Goal: Information Seeking & Learning: Understand process/instructions

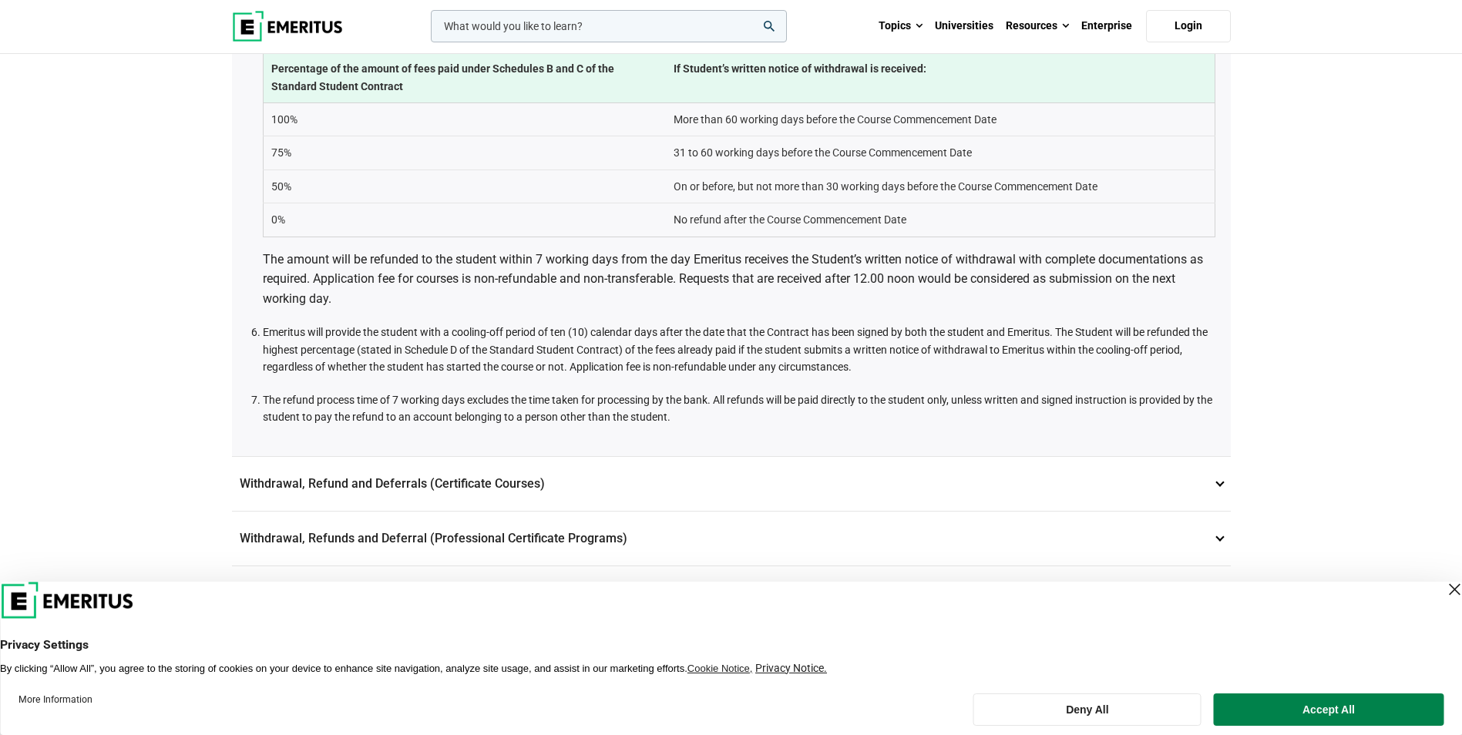
scroll to position [925, 0]
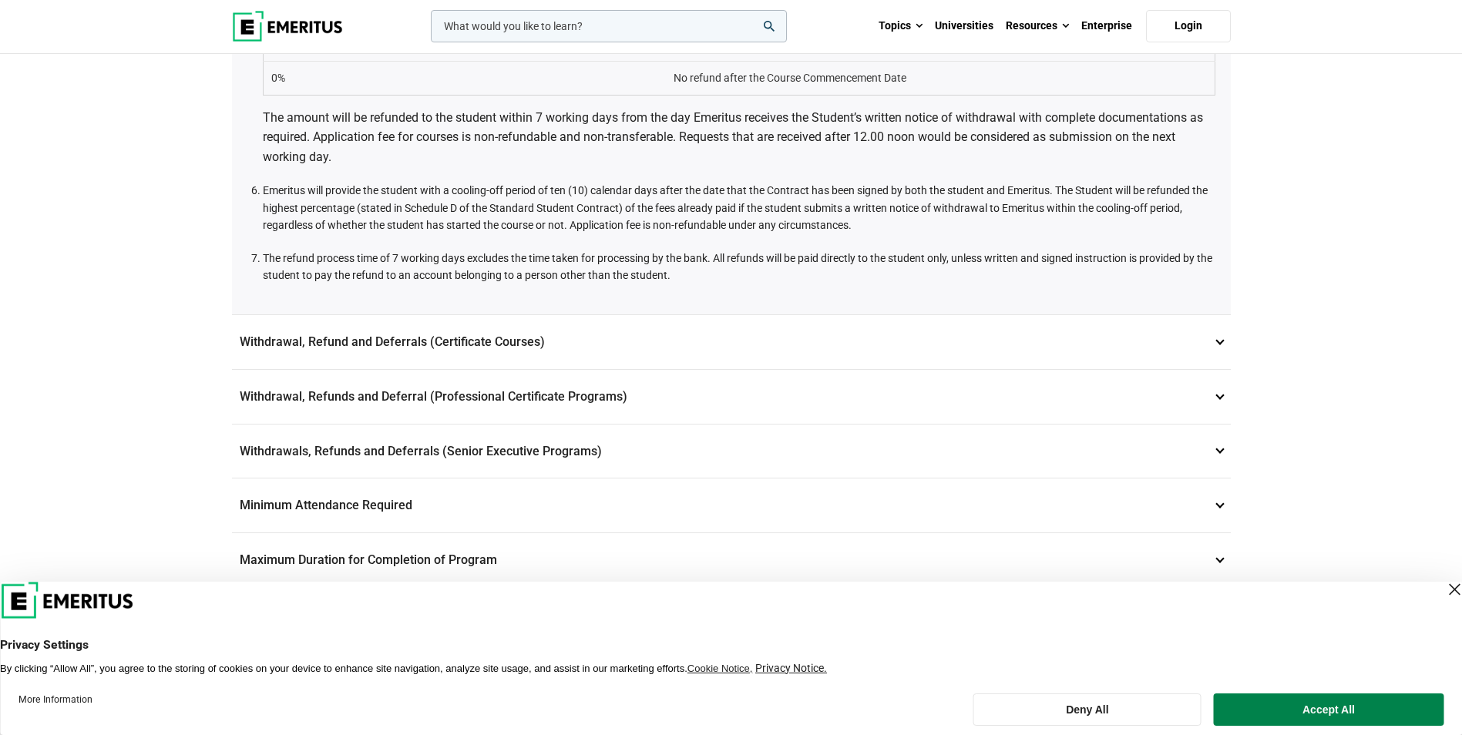
click at [534, 341] on p "Withdrawal, Refund and Deferrals (Certificate Courses) 7" at bounding box center [731, 342] width 999 height 54
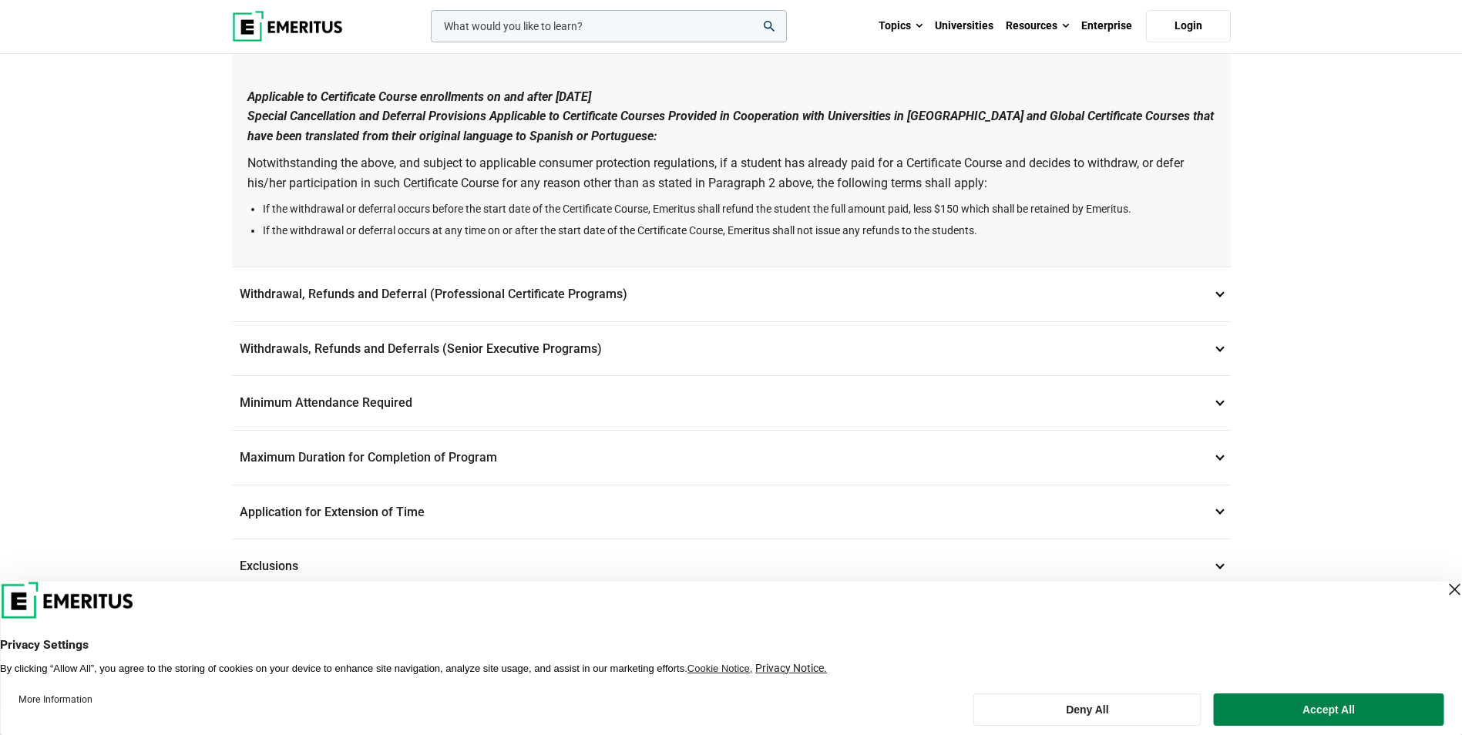
scroll to position [1310, 0]
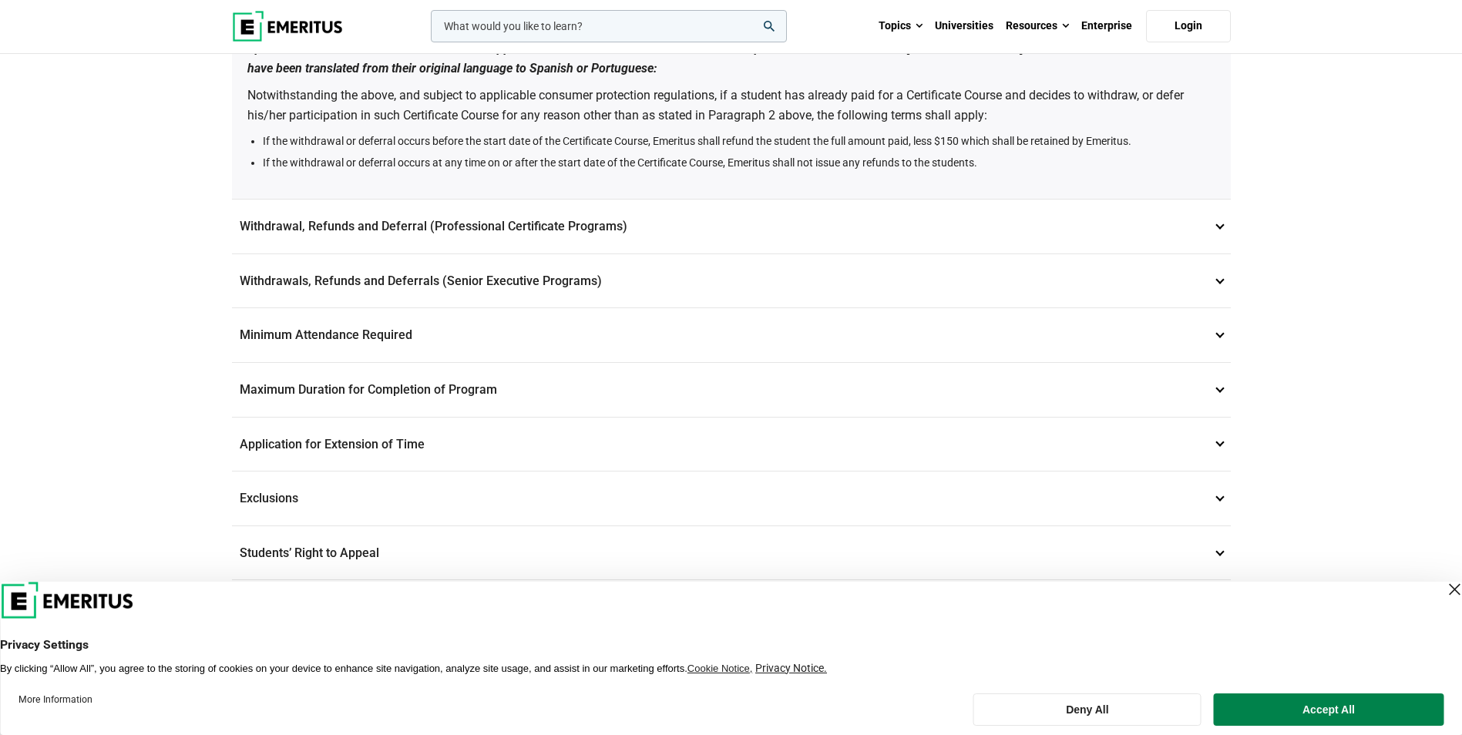
click at [584, 333] on p "Minimum Attendance Required 10" at bounding box center [731, 335] width 999 height 54
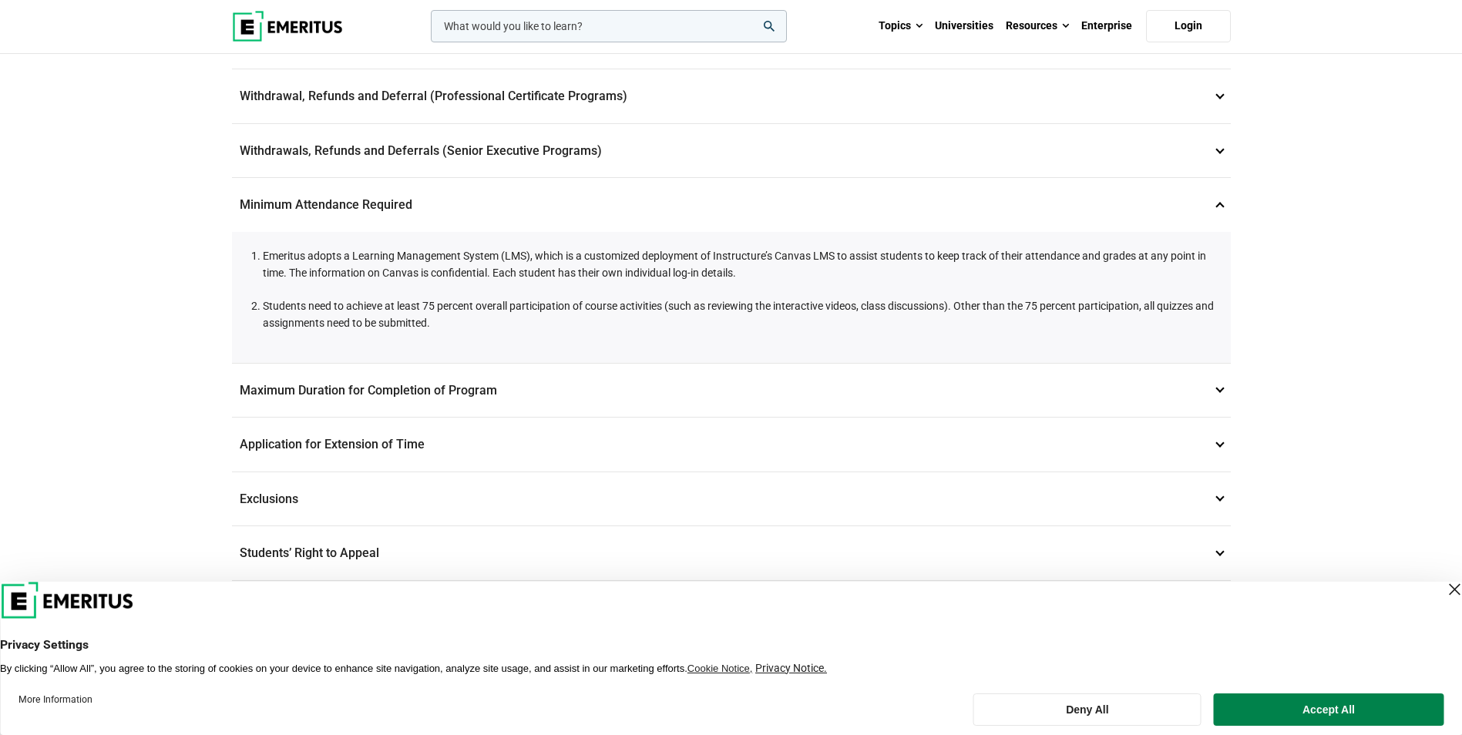
scroll to position [539, 0]
click at [1222, 442] on p "Application for Extension of Time 12" at bounding box center [731, 442] width 999 height 54
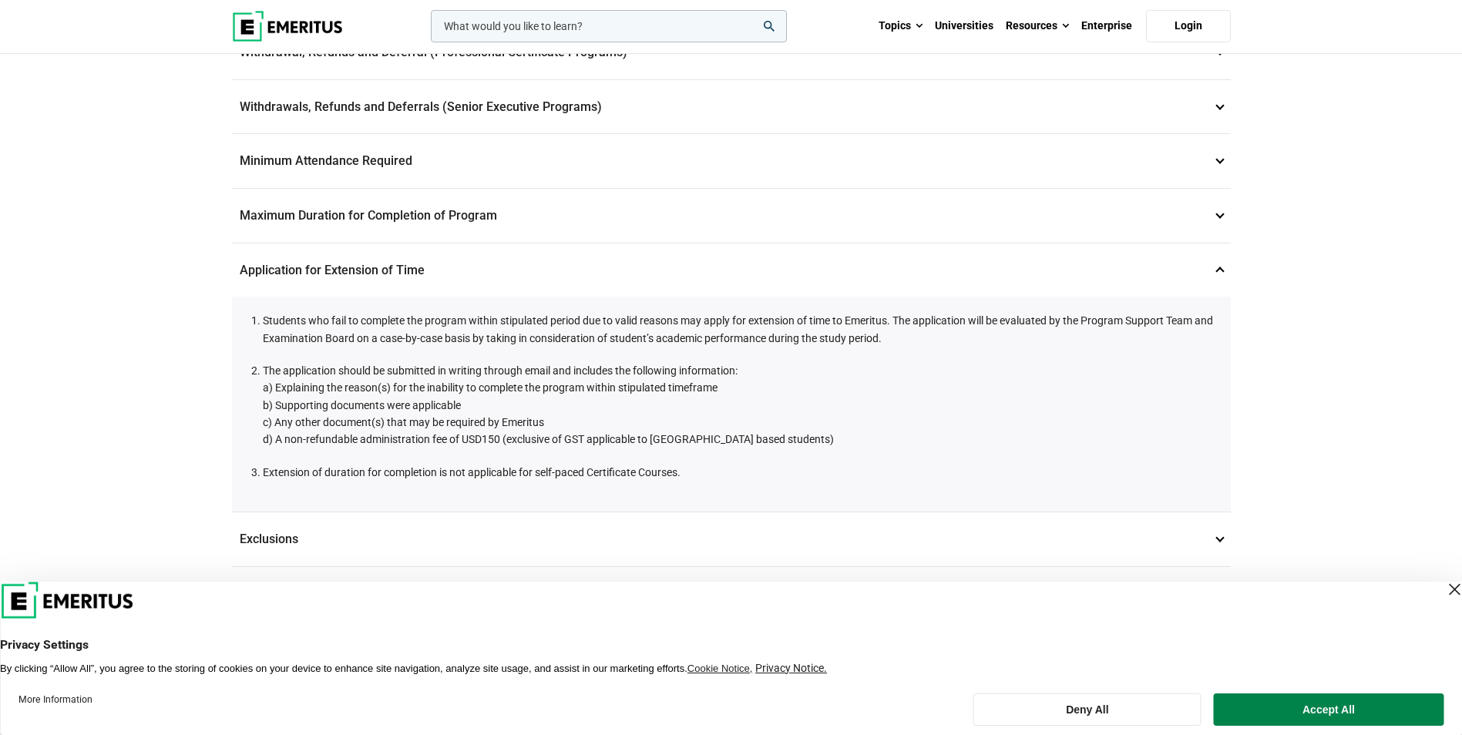
scroll to position [616, 0]
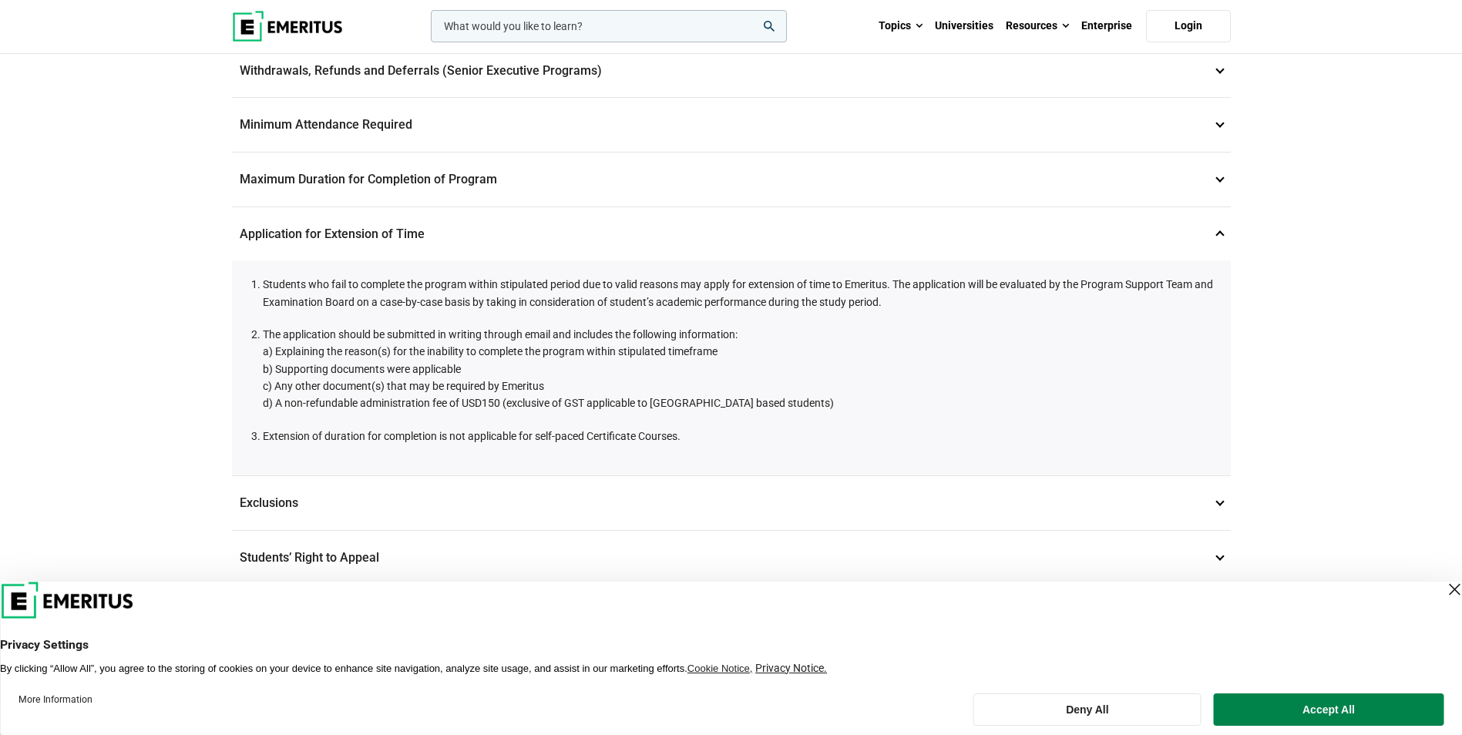
click at [1171, 495] on p "Exclusions 13" at bounding box center [731, 503] width 999 height 54
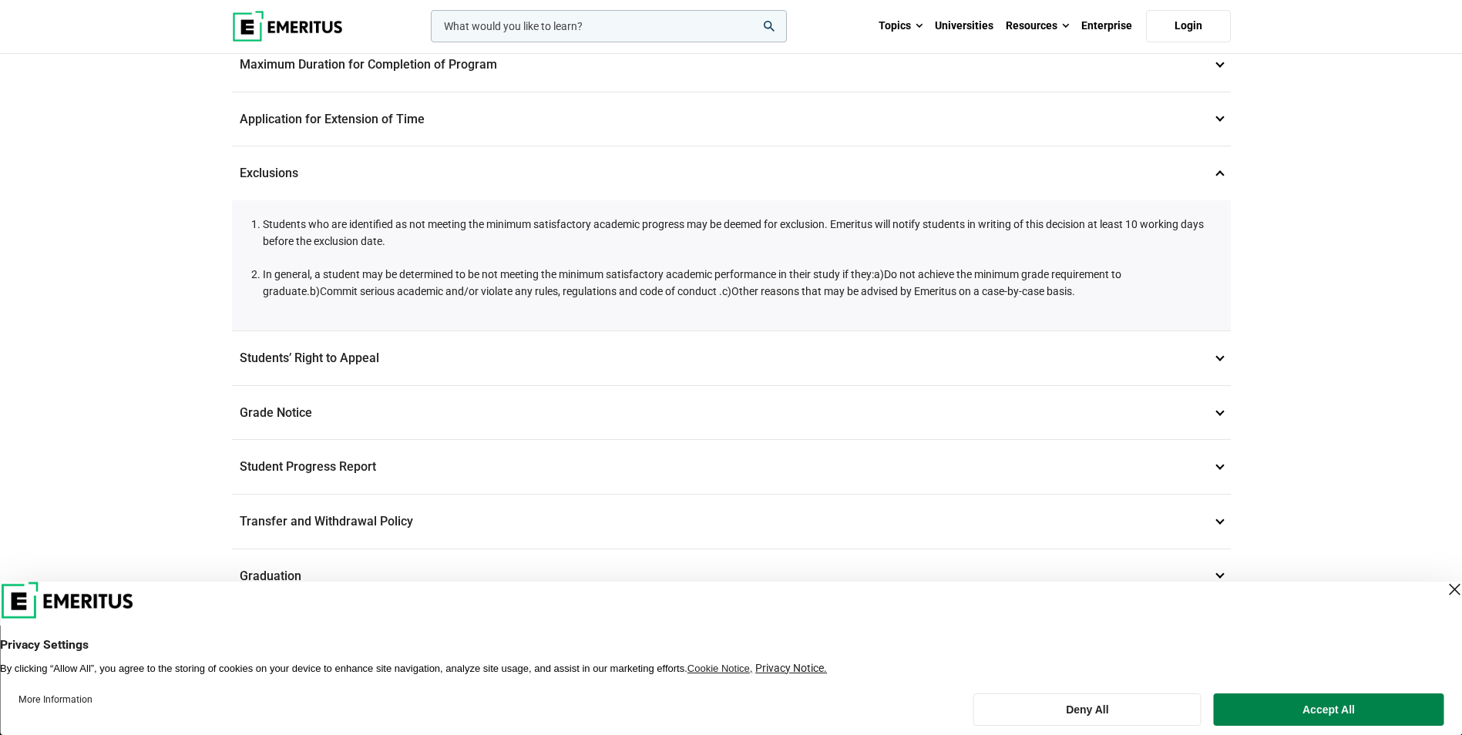
scroll to position [770, 0]
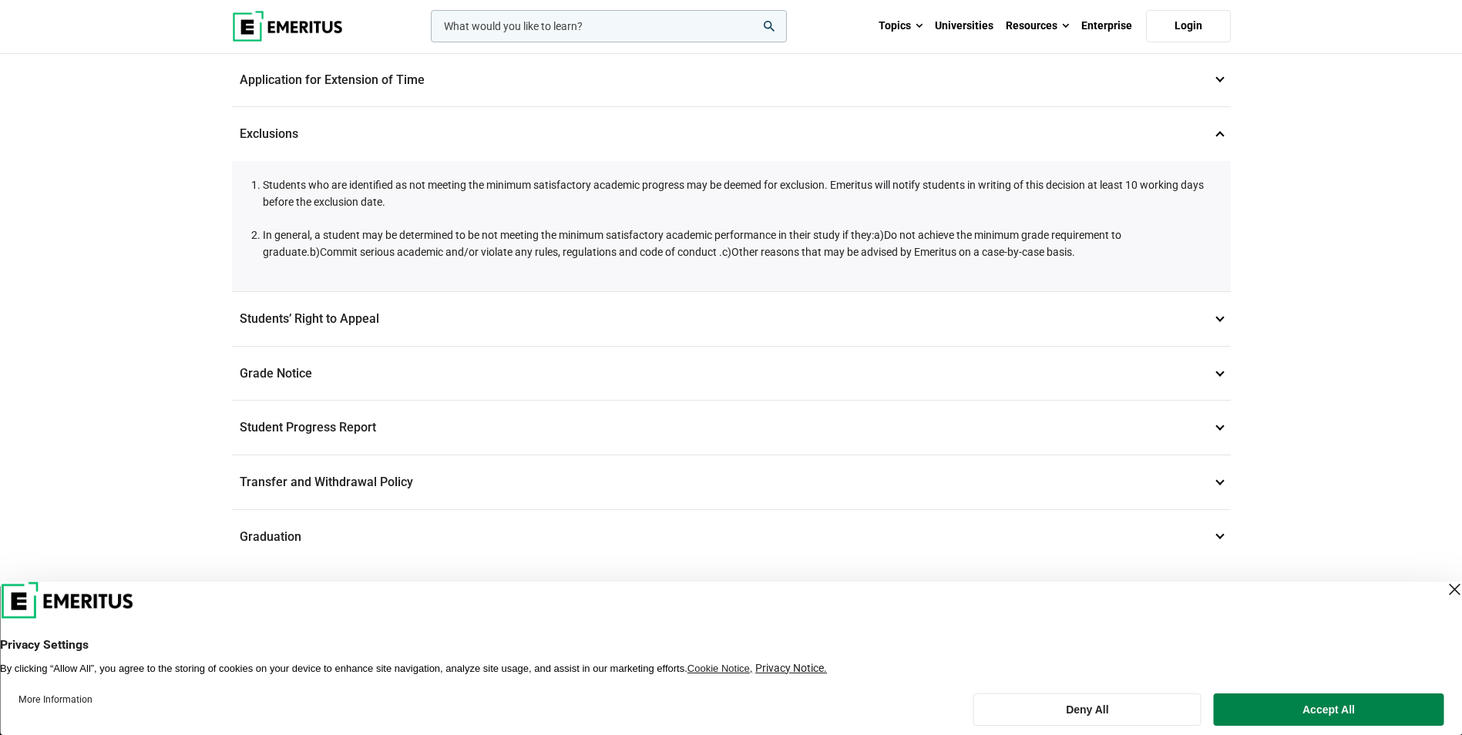
click at [610, 340] on p "Students’ Right to Appeal 14" at bounding box center [731, 319] width 999 height 54
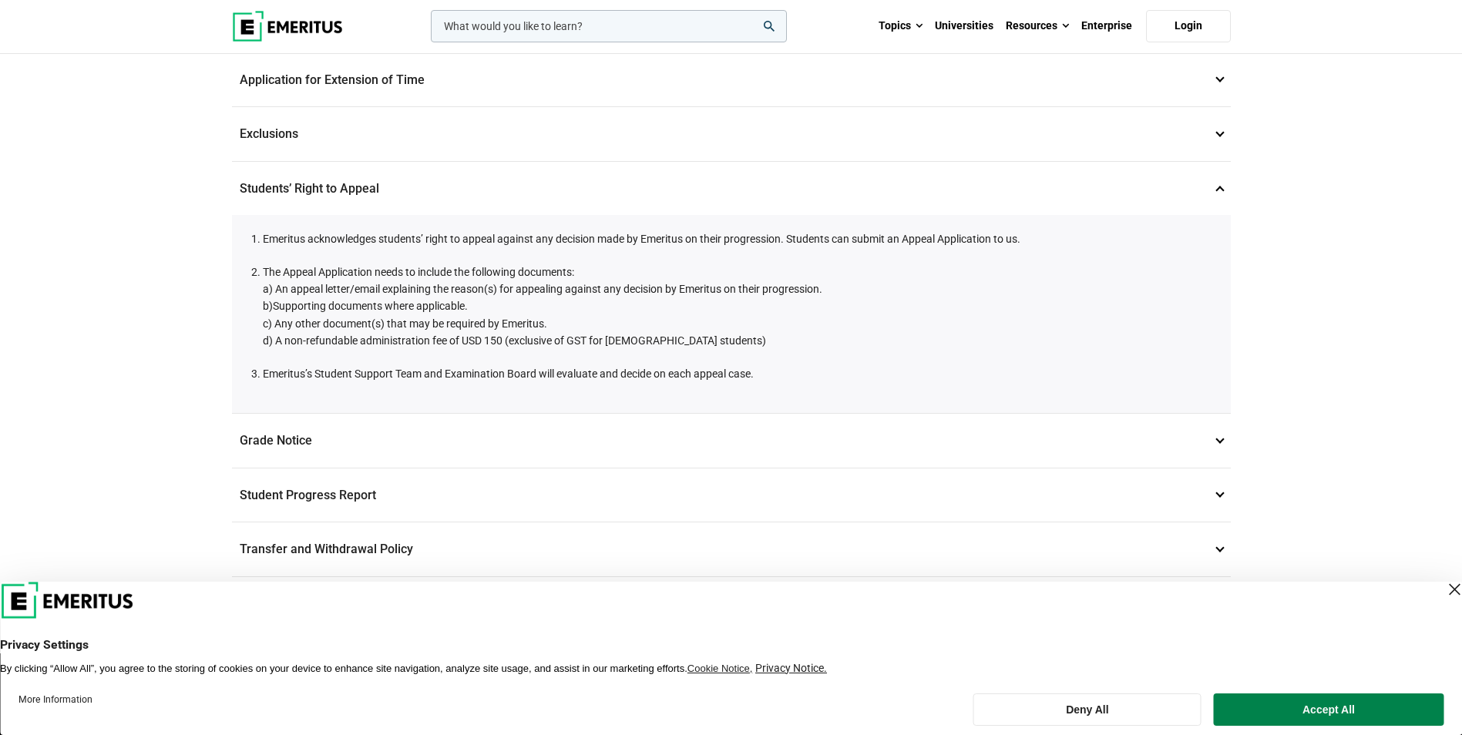
click at [1217, 439] on p "Grade Notice 14" at bounding box center [731, 441] width 999 height 54
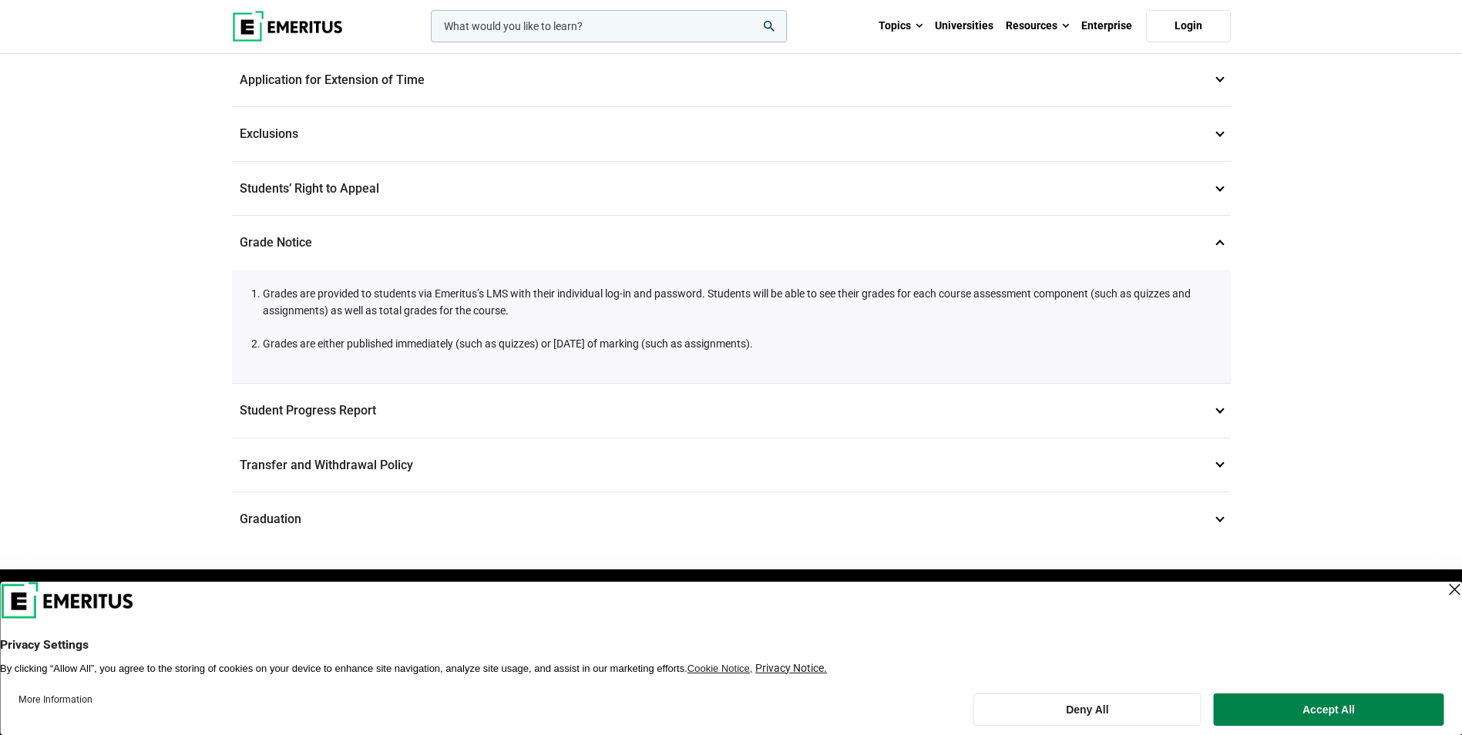
click at [1219, 420] on p "Student Progress Report 15" at bounding box center [731, 411] width 999 height 54
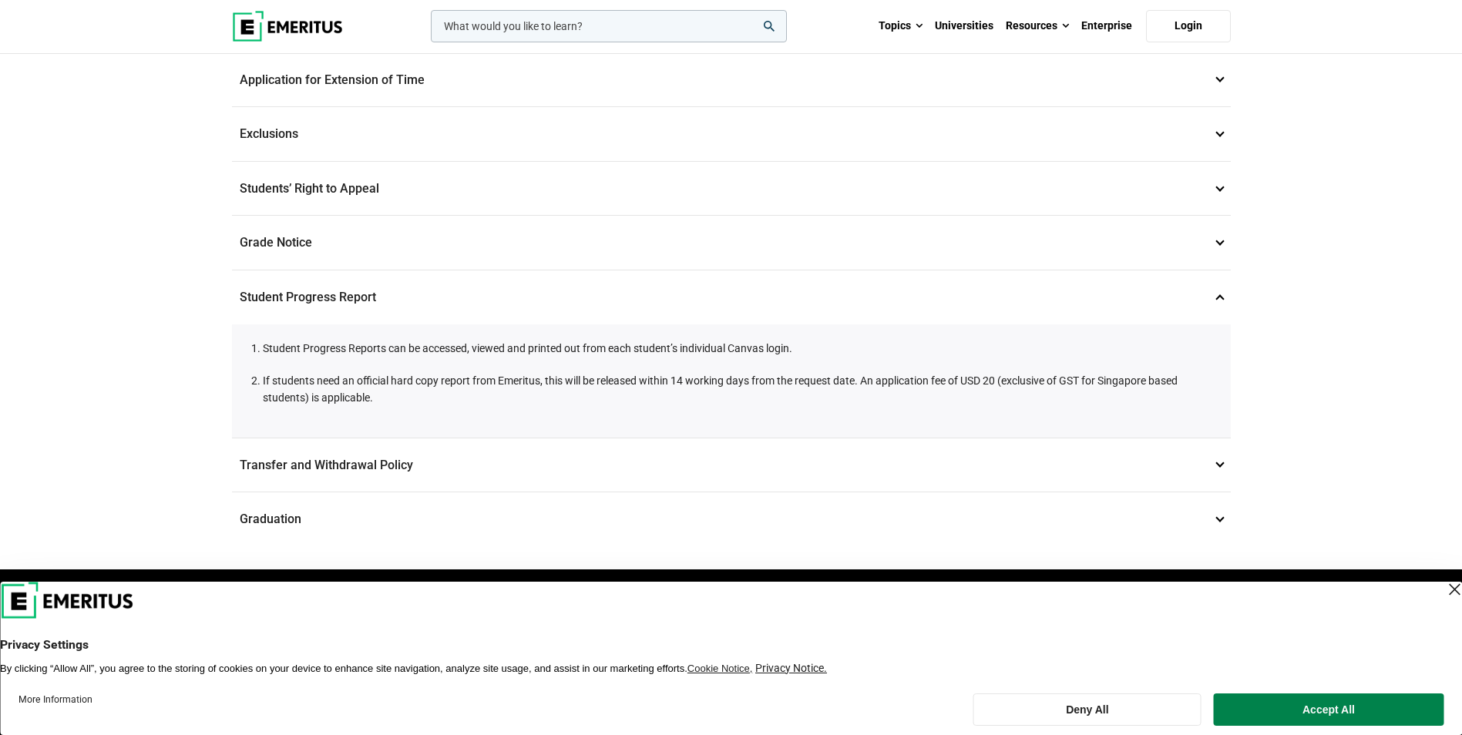
click at [1209, 470] on p "Transfer and Withdrawal Policy 16" at bounding box center [731, 465] width 999 height 54
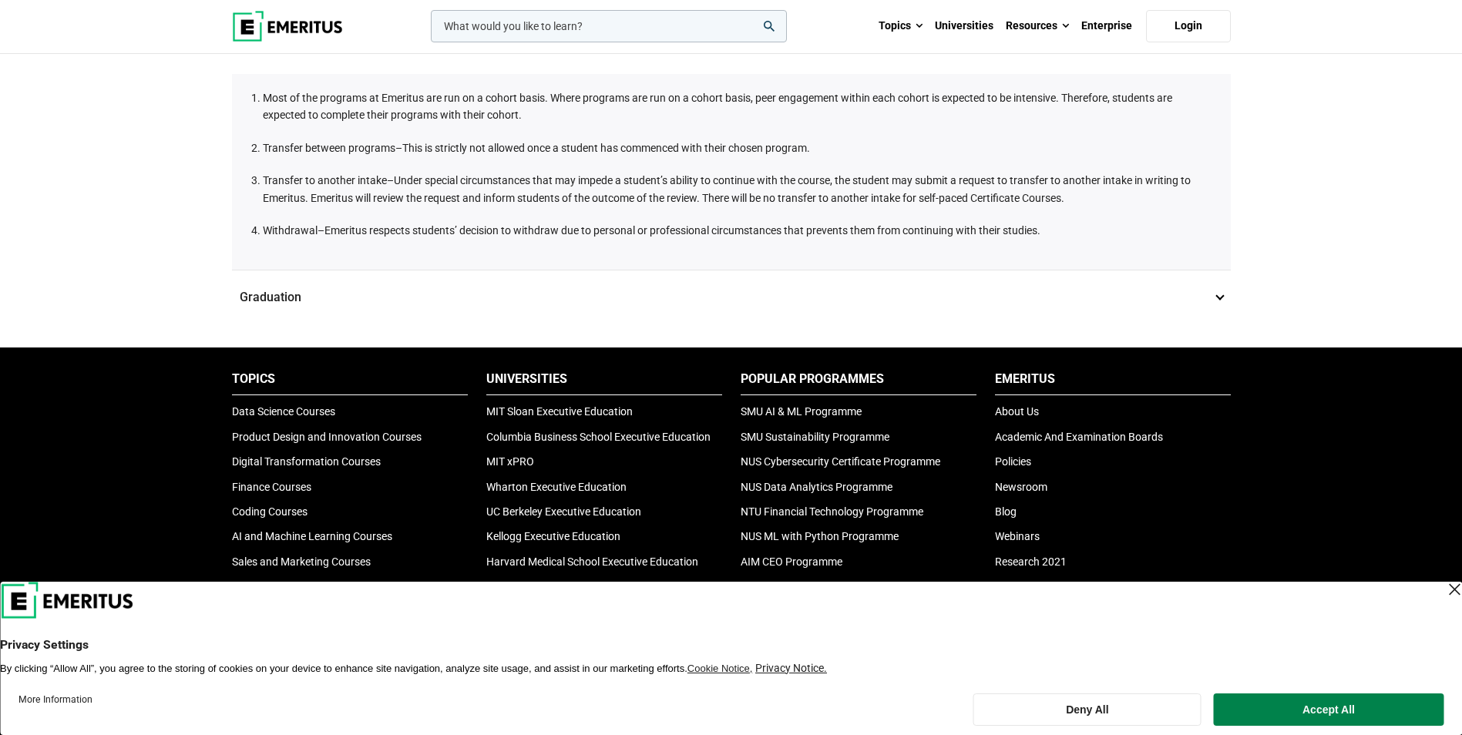
scroll to position [1079, 0]
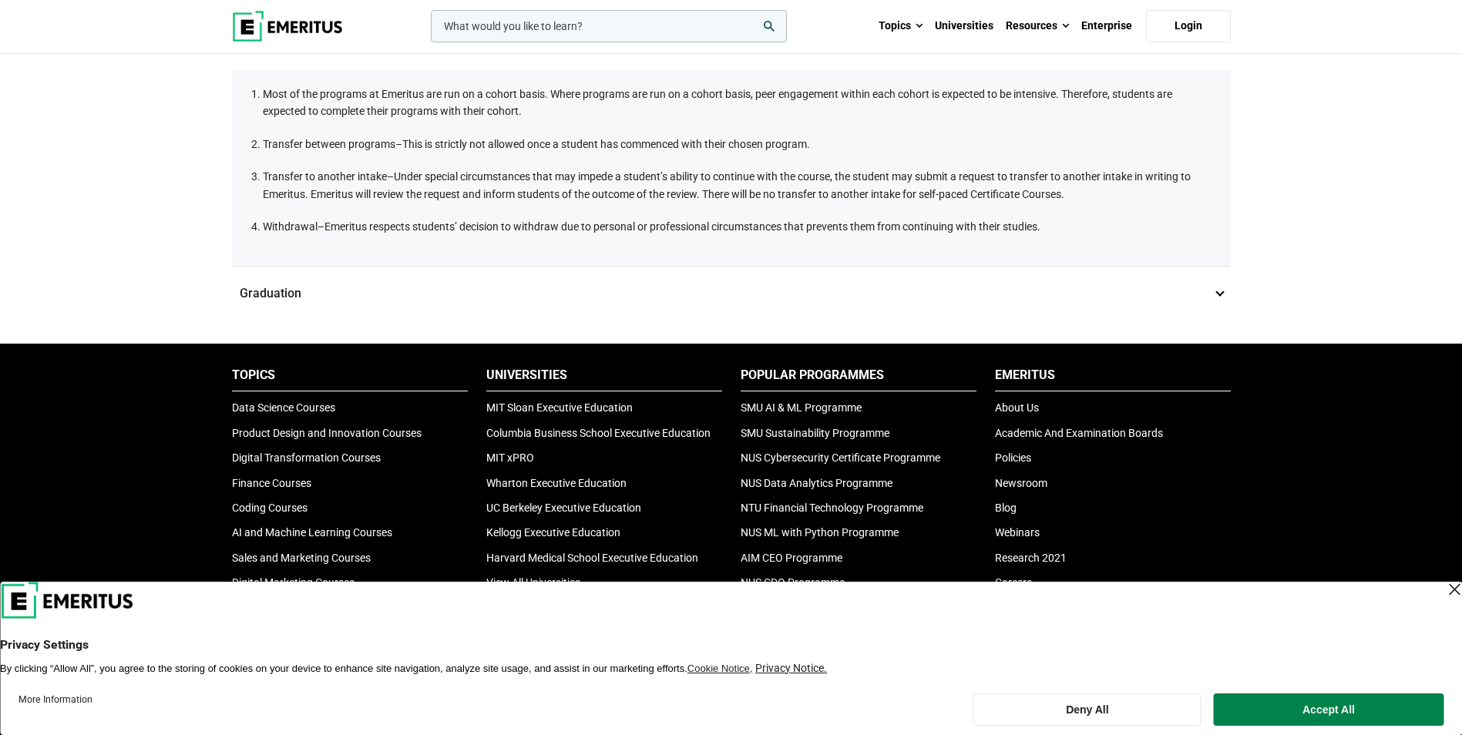
click at [1217, 297] on p "Graduation 17" at bounding box center [731, 294] width 999 height 54
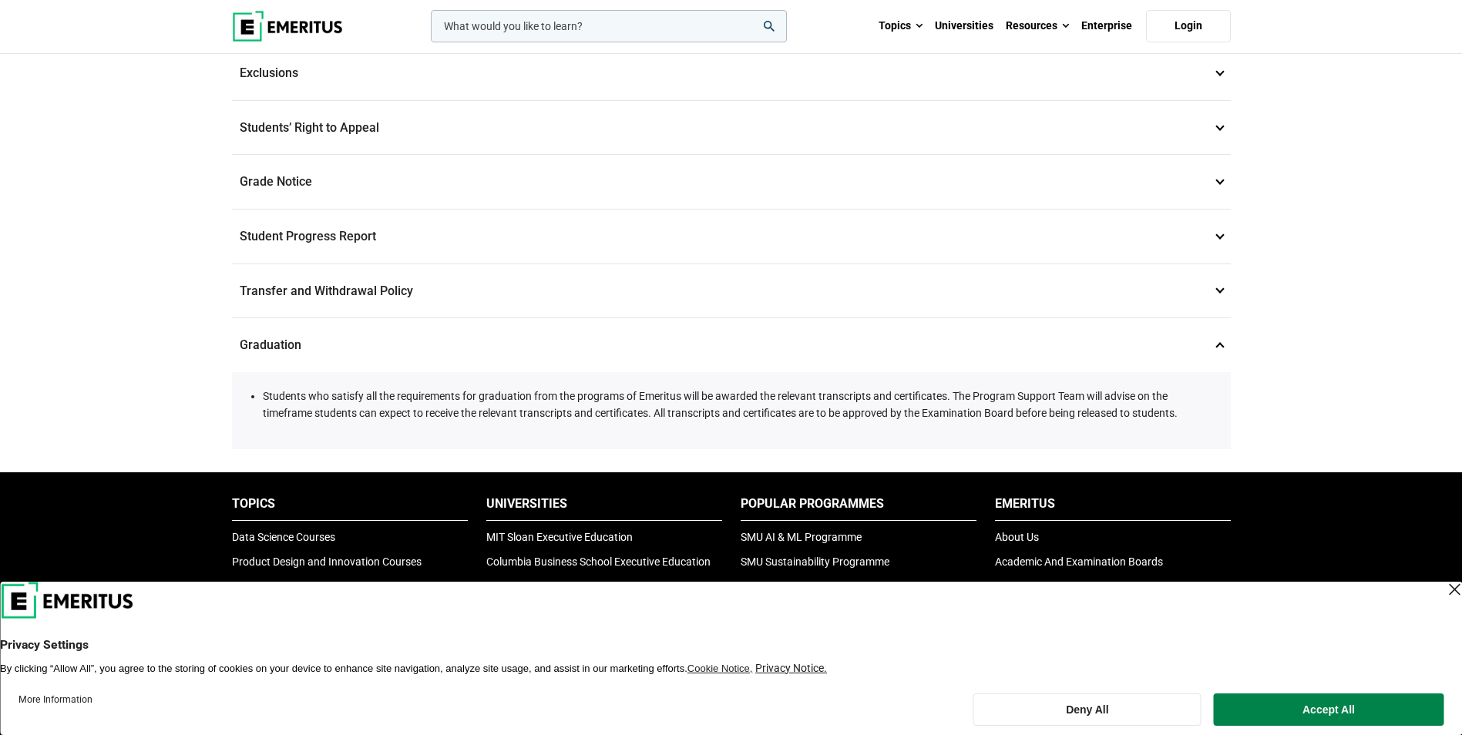
scroll to position [616, 0]
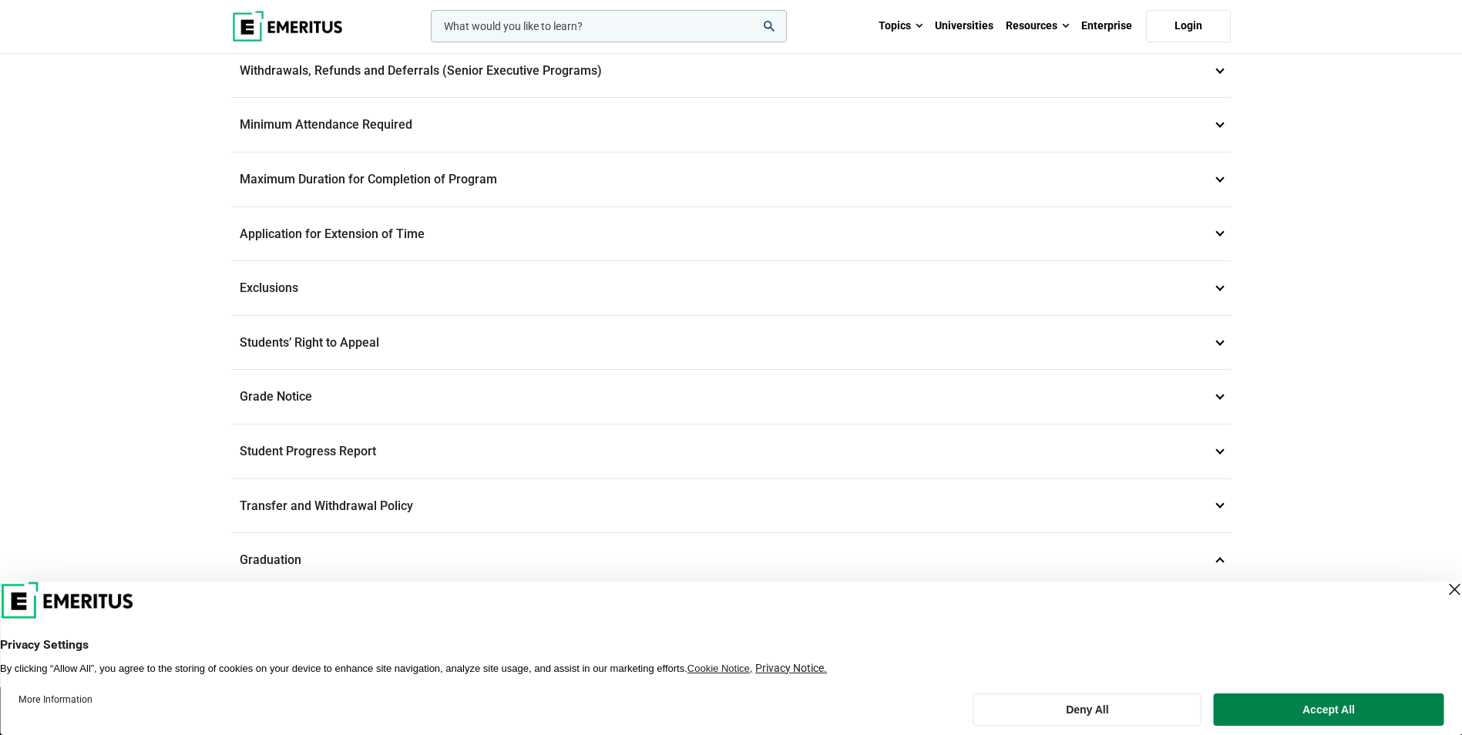
click at [237, 394] on p "Grade Notice 14" at bounding box center [731, 397] width 999 height 54
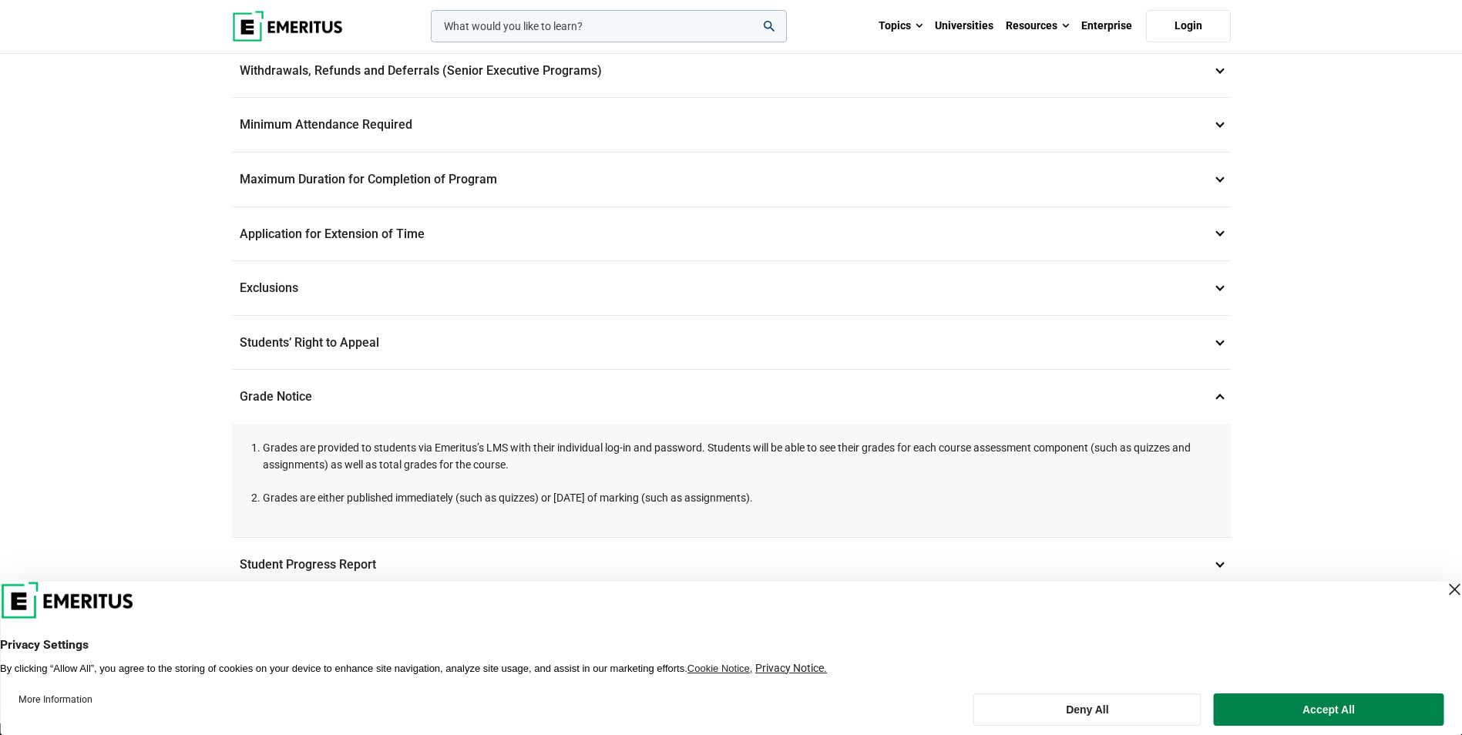
click at [238, 390] on p "Grade Notice 14" at bounding box center [731, 397] width 999 height 54
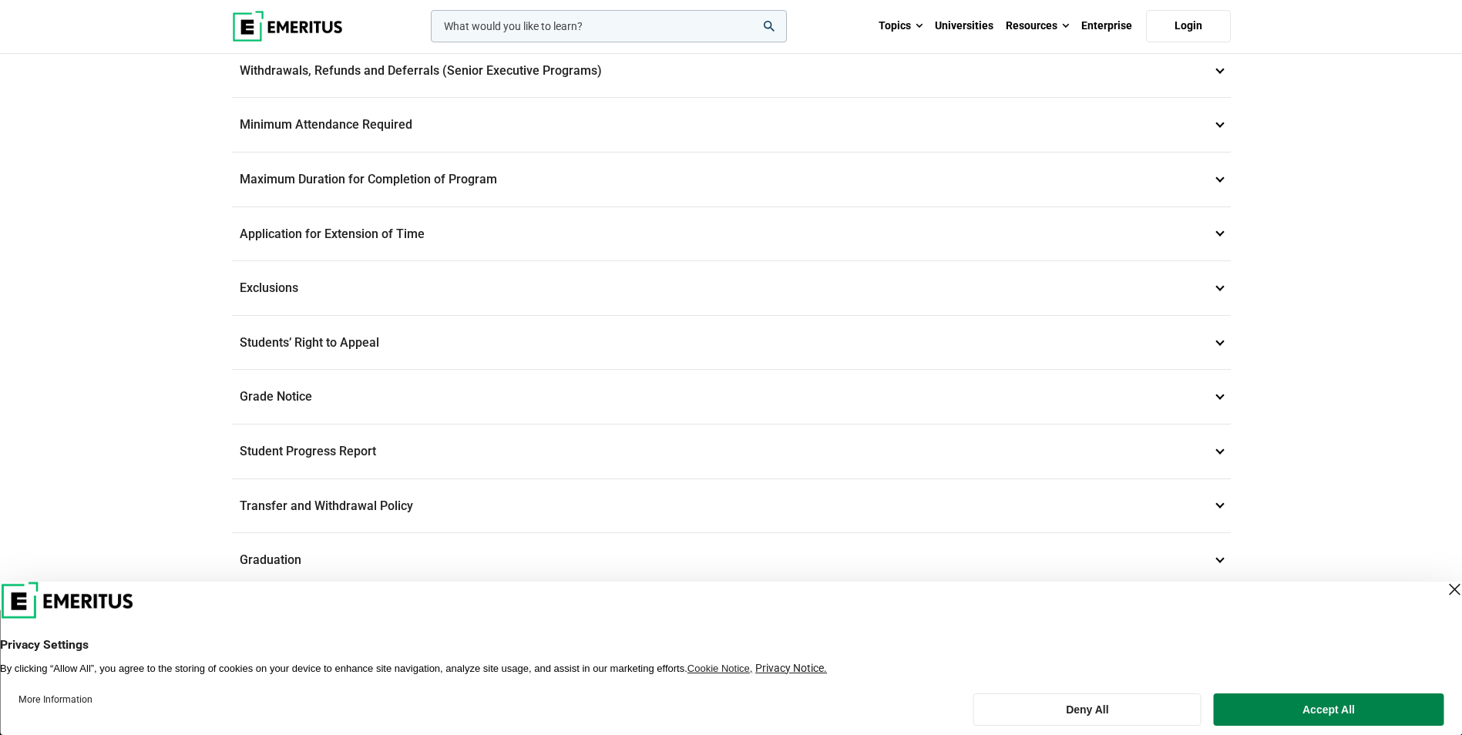
click at [270, 448] on p "Student Progress Report 15" at bounding box center [731, 452] width 999 height 54
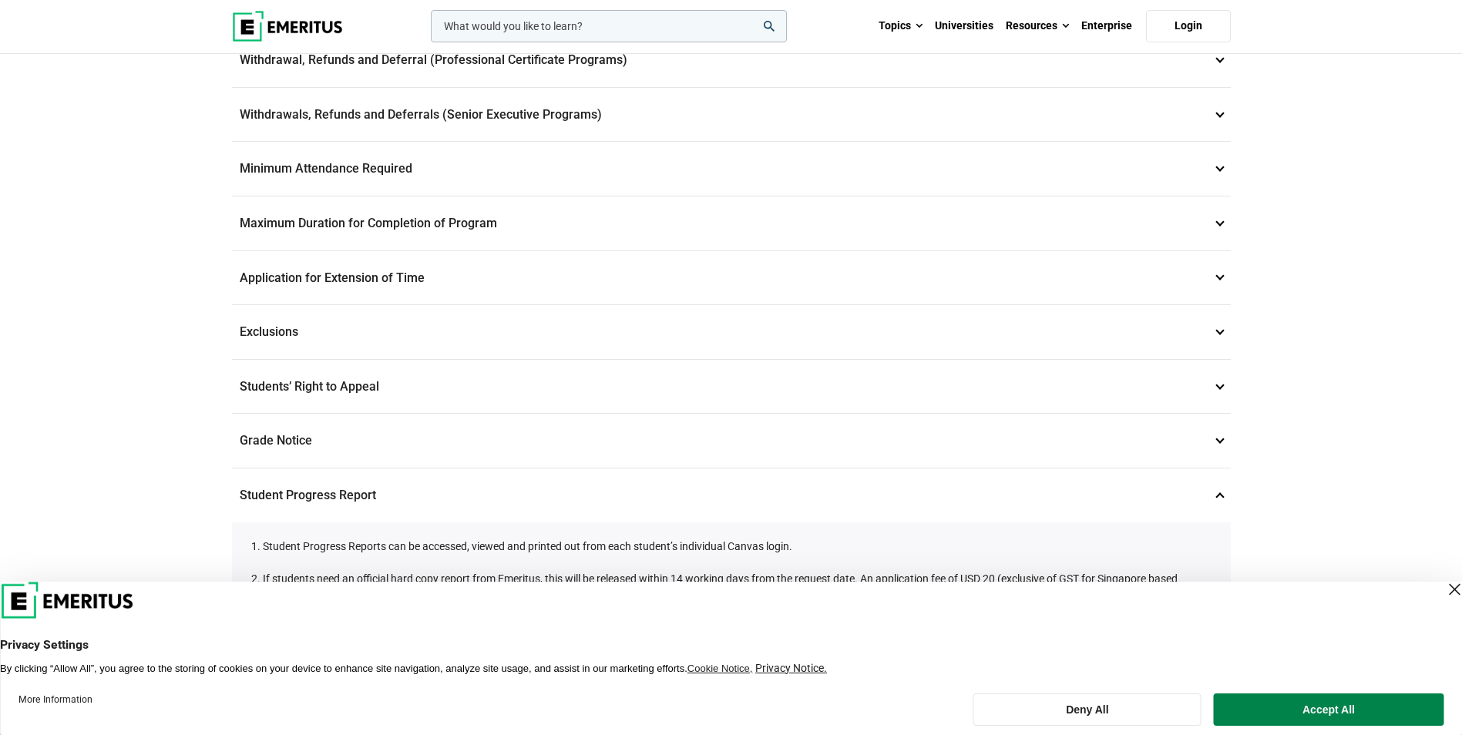
scroll to position [539, 0]
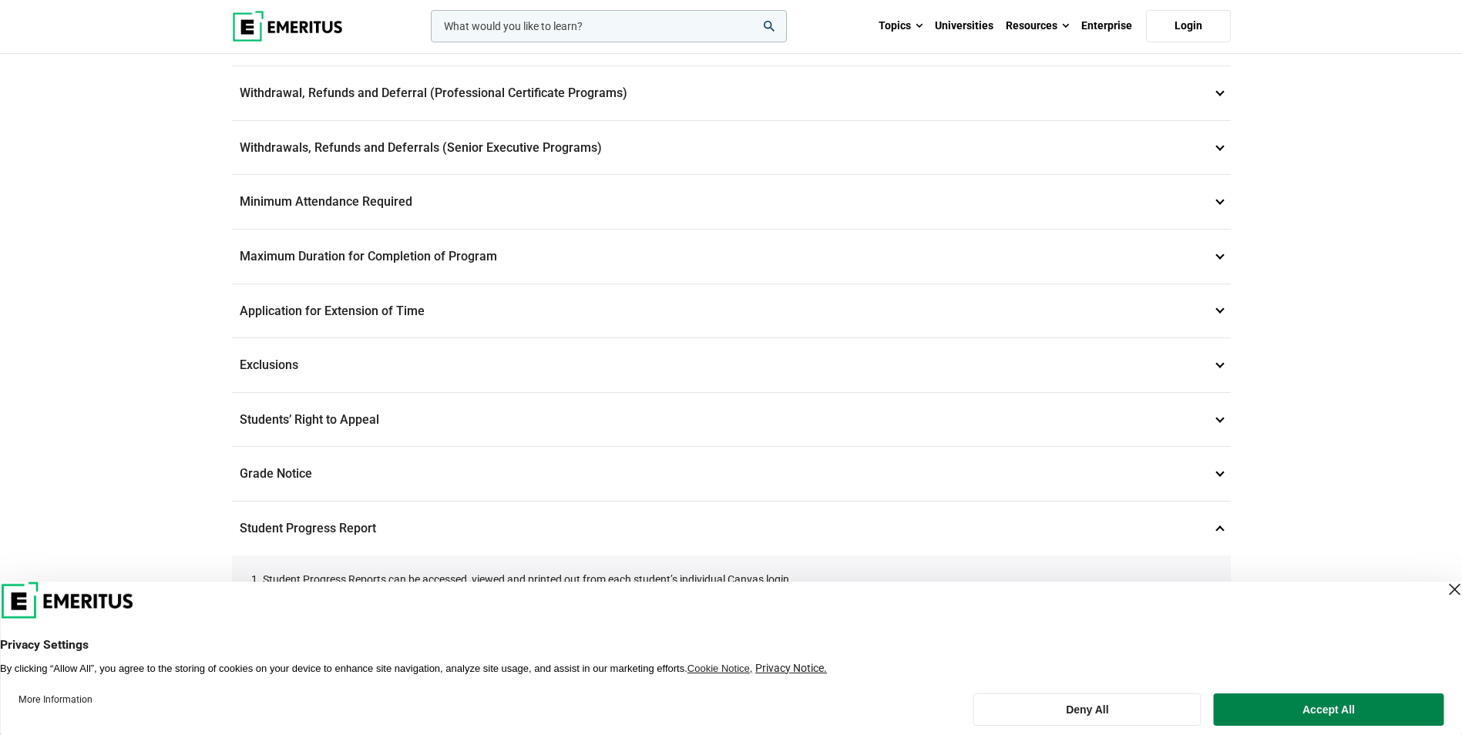
click at [301, 413] on p "Students’ Right to Appeal 14" at bounding box center [731, 420] width 999 height 54
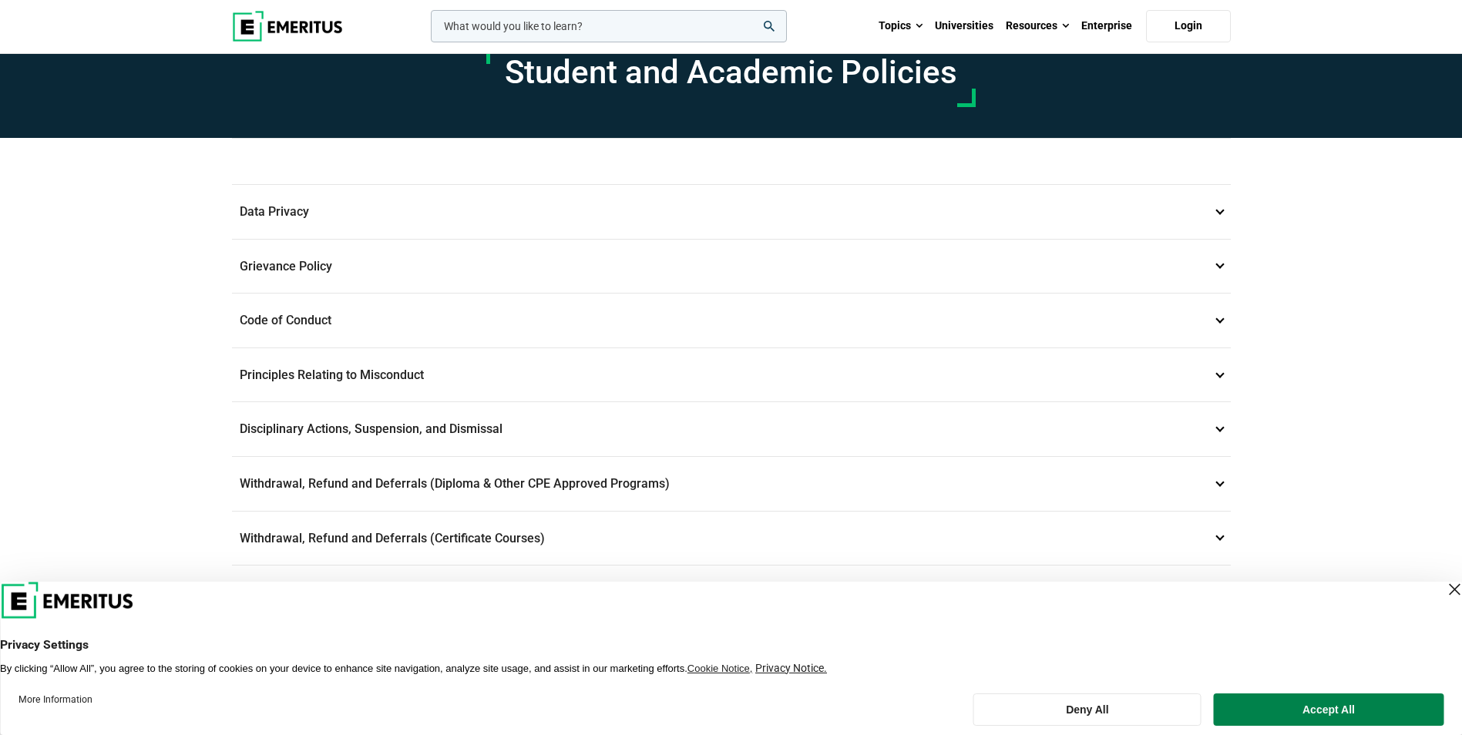
scroll to position [616, 0]
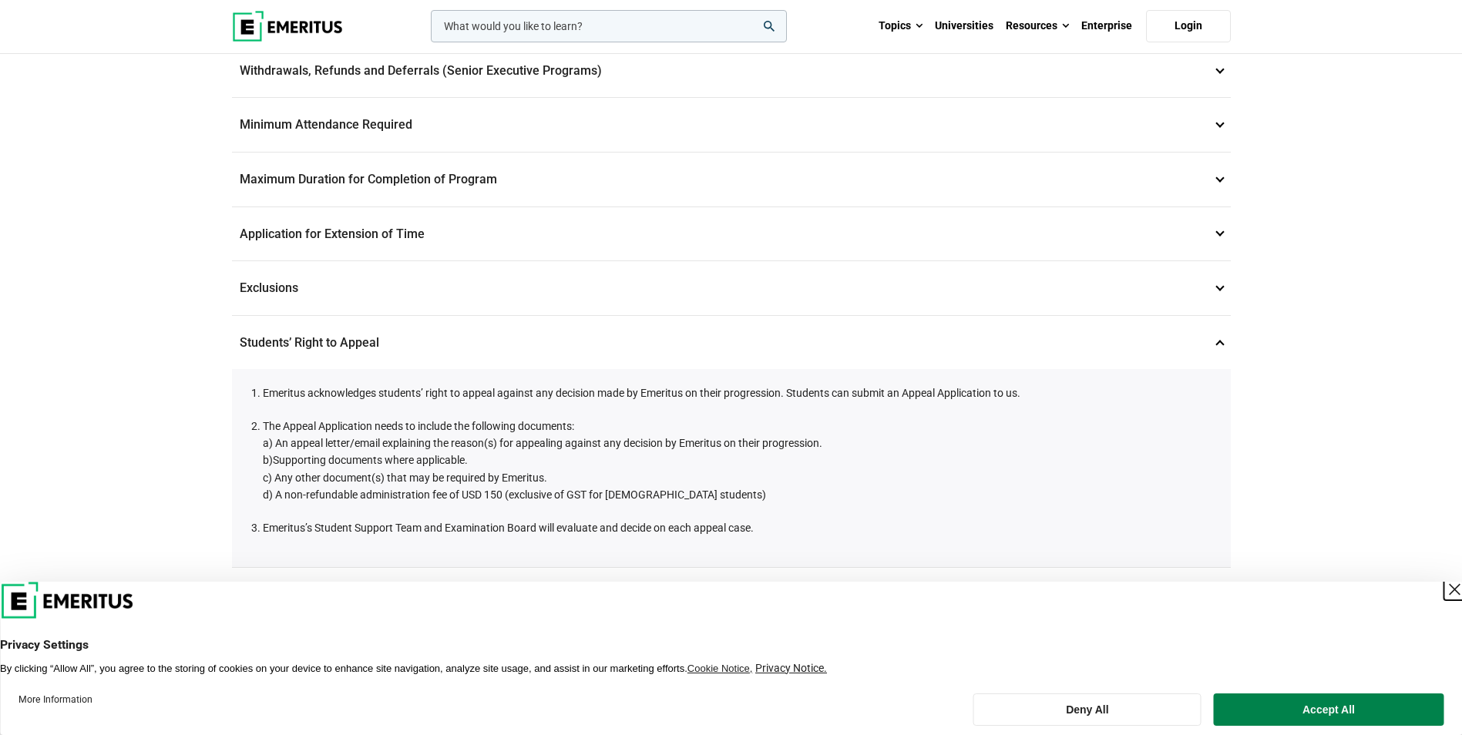
click at [1443, 594] on div "Close Layer" at bounding box center [1454, 590] width 22 height 22
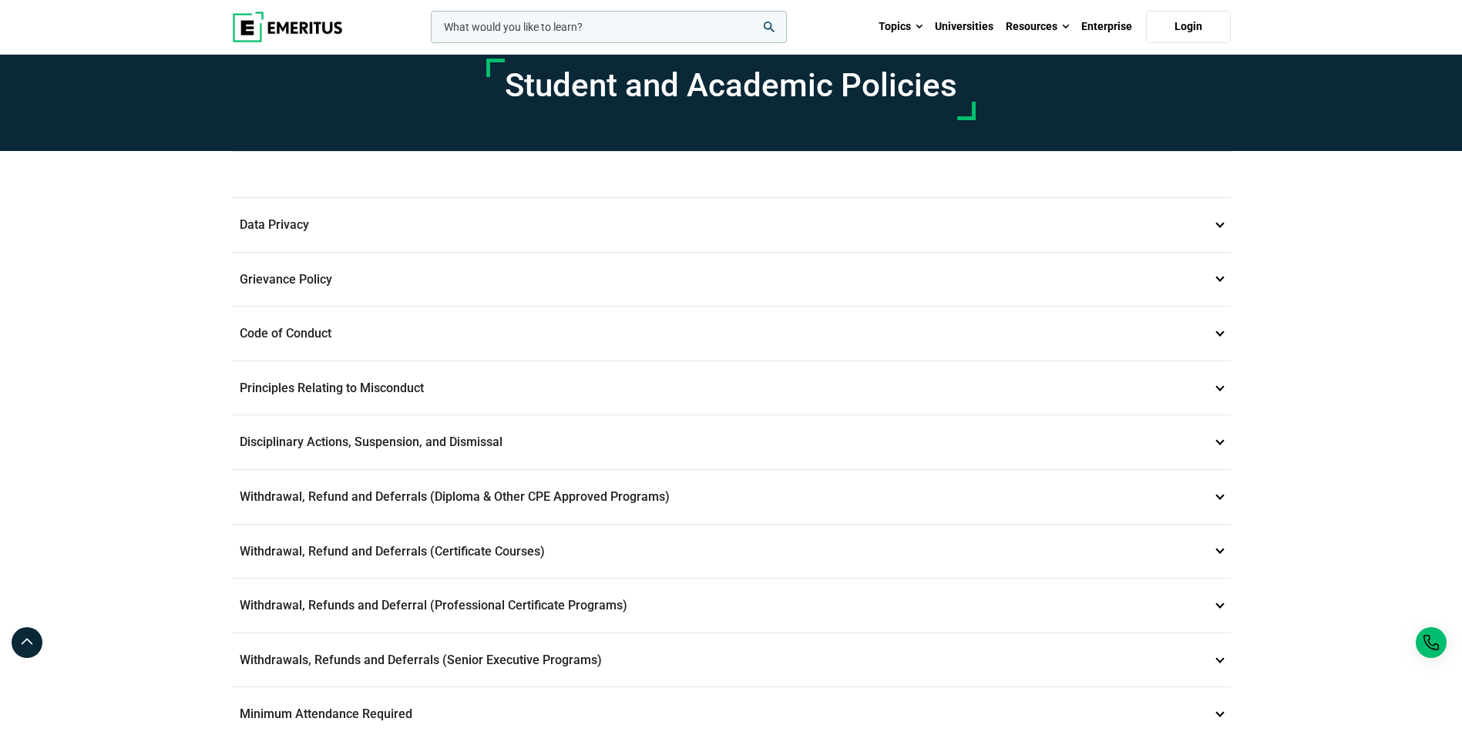
scroll to position [0, 0]
